Goal: Error: Use online tool/utility

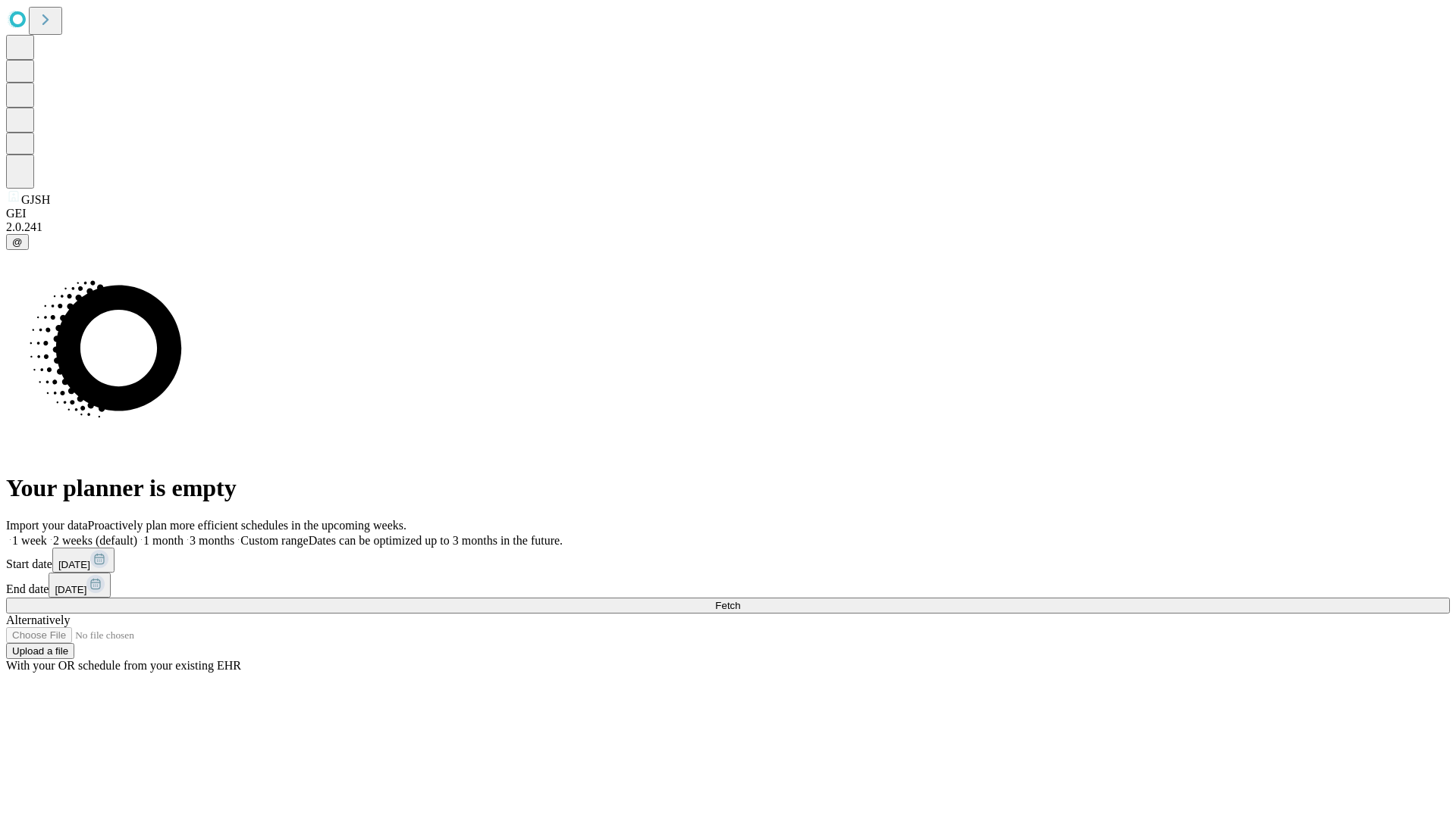
click at [740, 600] on span "Fetch" at bounding box center [727, 605] width 25 height 12
